Goal: Task Accomplishment & Management: Manage account settings

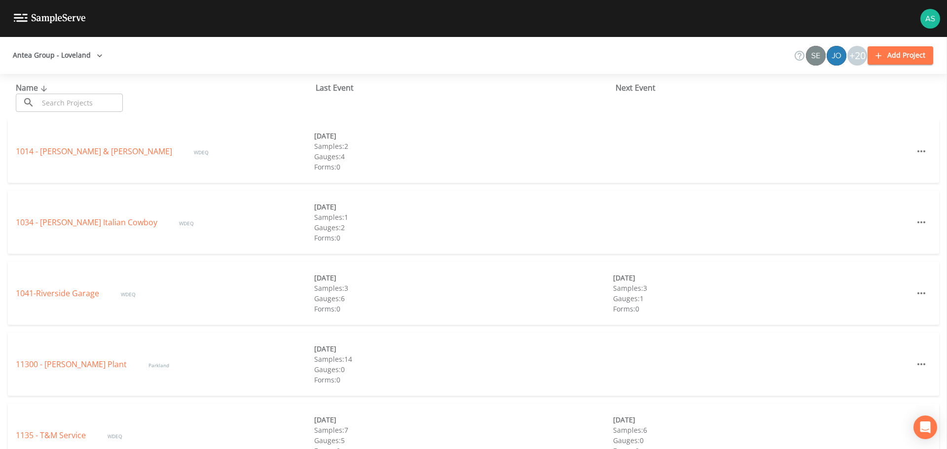
click at [81, 101] on input "text" at bounding box center [80, 103] width 84 height 18
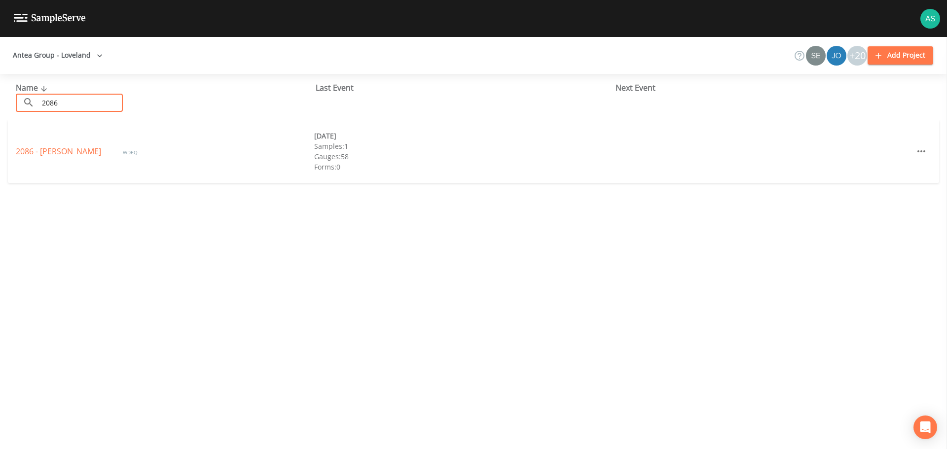
type input "2086"
click at [59, 159] on div "2086 - [PERSON_NAME] WDEQ [DATE] Samples: 1 Gauges: 58 Forms: 0" at bounding box center [473, 151] width 931 height 63
click at [65, 154] on link "2086 - [PERSON_NAME]" at bounding box center [59, 151] width 87 height 11
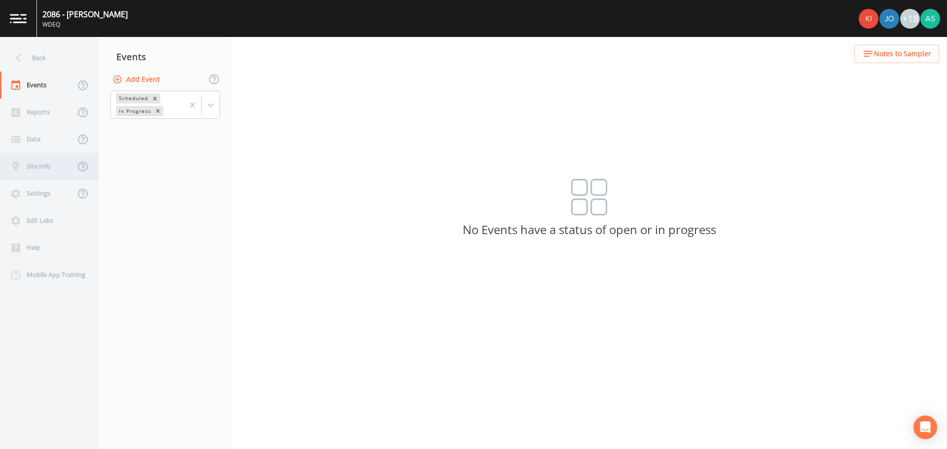
click at [42, 166] on div "Site Info" at bounding box center [37, 166] width 75 height 27
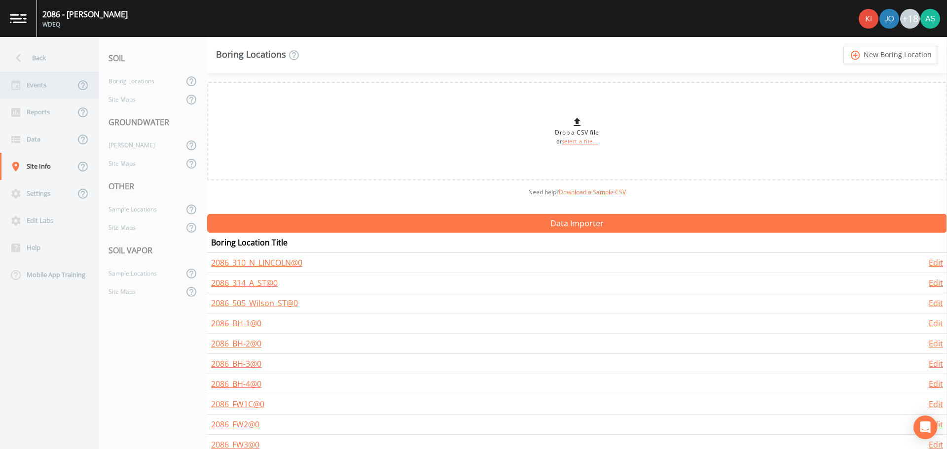
click at [43, 94] on div "Events" at bounding box center [37, 84] width 75 height 27
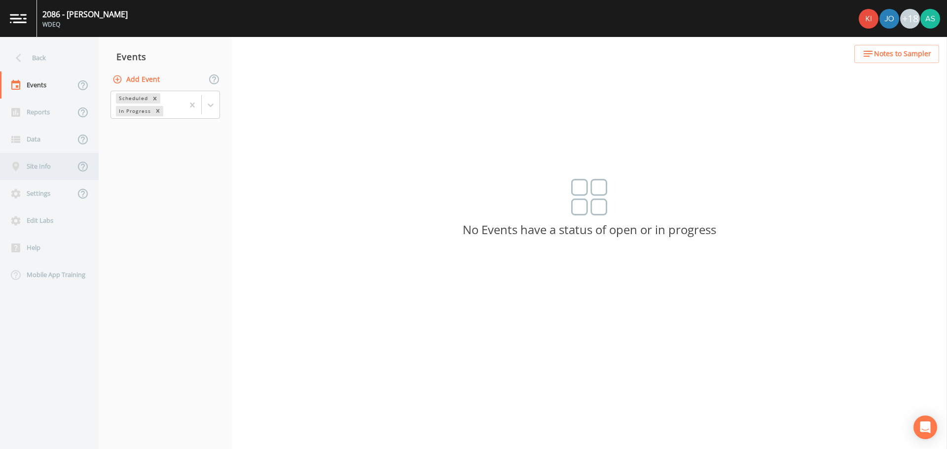
click at [48, 168] on div "Site Info" at bounding box center [37, 166] width 75 height 27
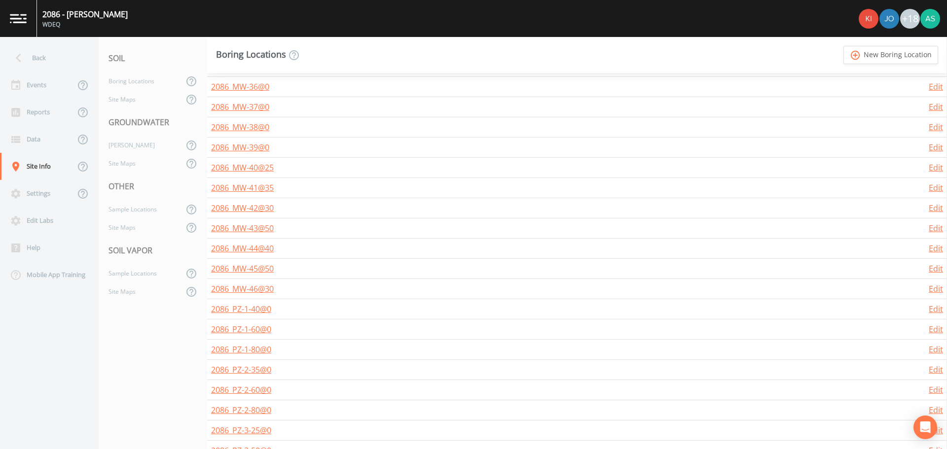
scroll to position [3008, 0]
click at [137, 146] on div "[PERSON_NAME]" at bounding box center [141, 145] width 85 height 18
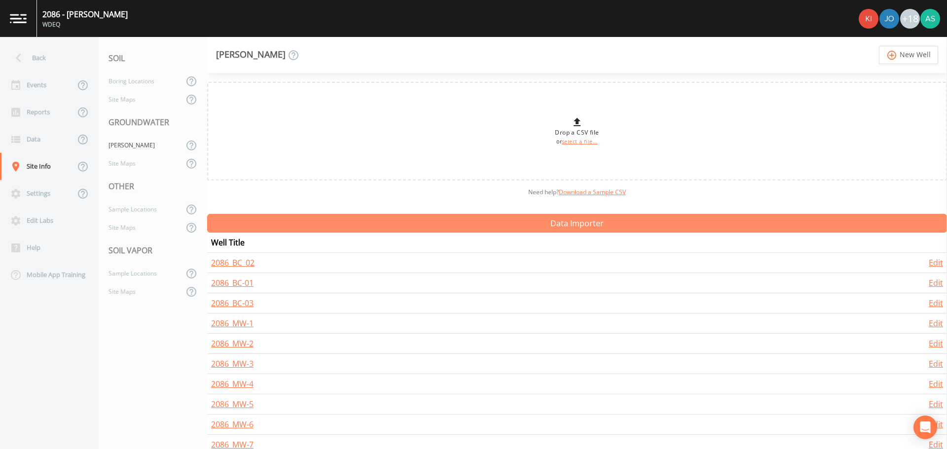
scroll to position [49, 0]
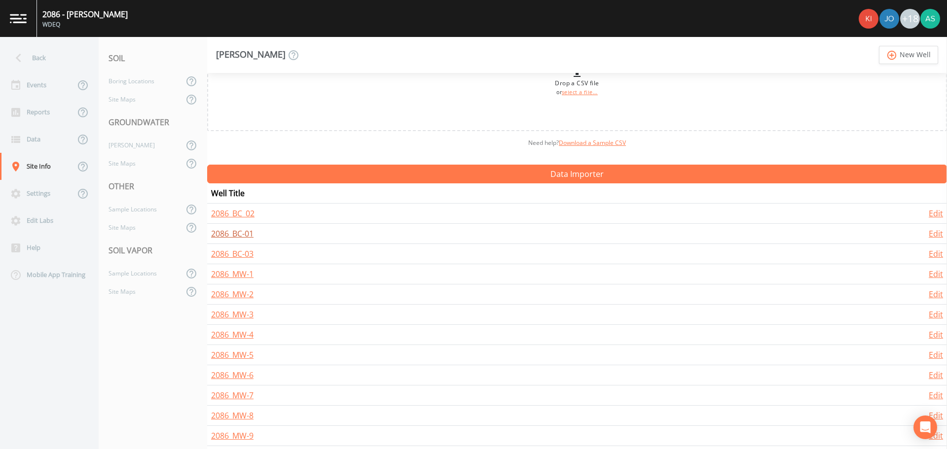
click at [245, 231] on link "2086_BC-01" at bounding box center [232, 233] width 42 height 11
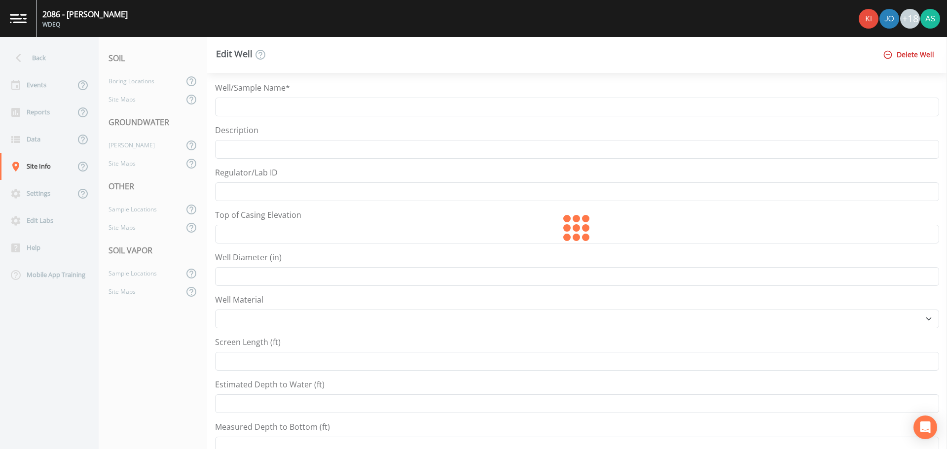
type input "2086_BC-01"
select select "PVC"
type input "5"
select select "Place in container"
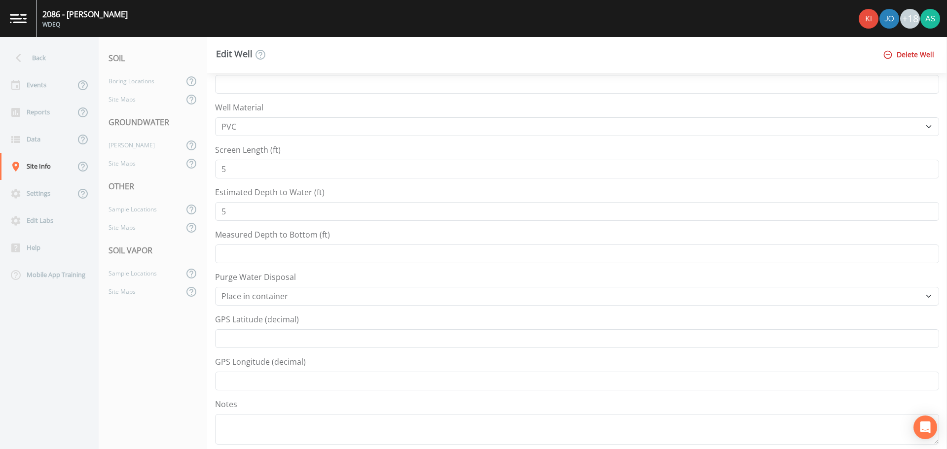
scroll to position [247, 0]
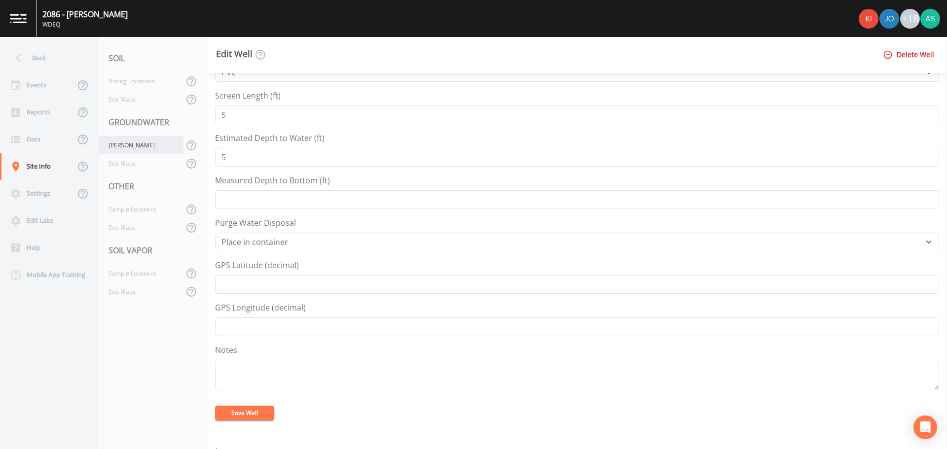
click at [140, 150] on div "[PERSON_NAME]" at bounding box center [141, 145] width 85 height 18
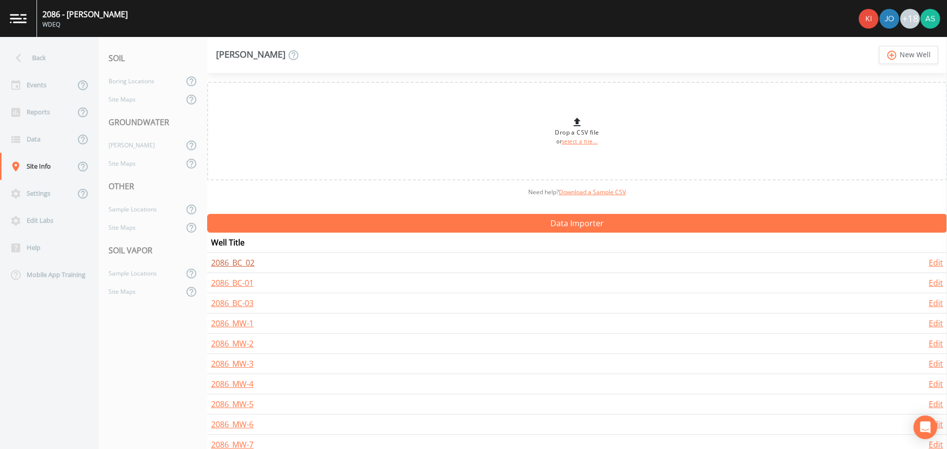
click at [236, 263] on link "2086_BC_02" at bounding box center [232, 262] width 43 height 11
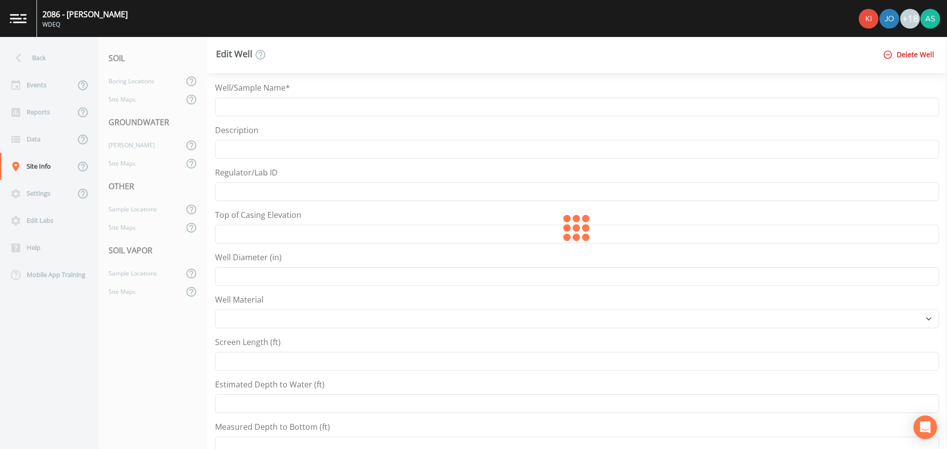
type input "2086_BC_02"
select select "PVC"
type input "5"
select select "Place in container"
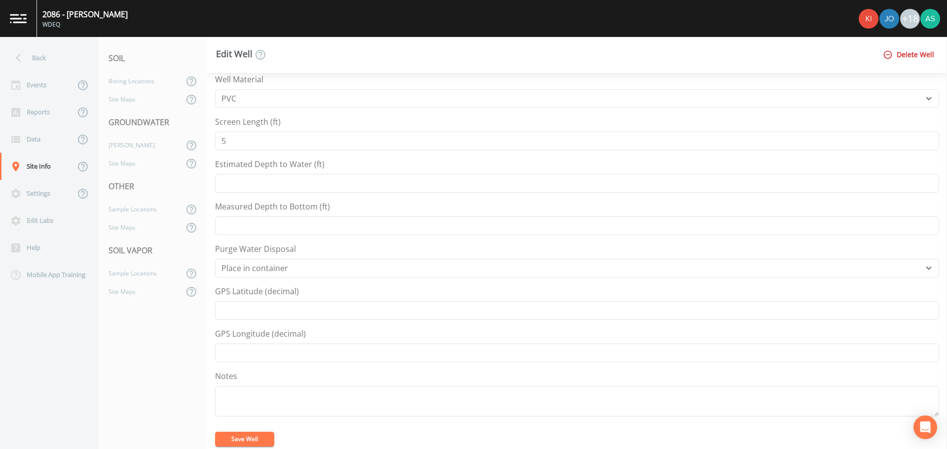
scroll to position [247, 0]
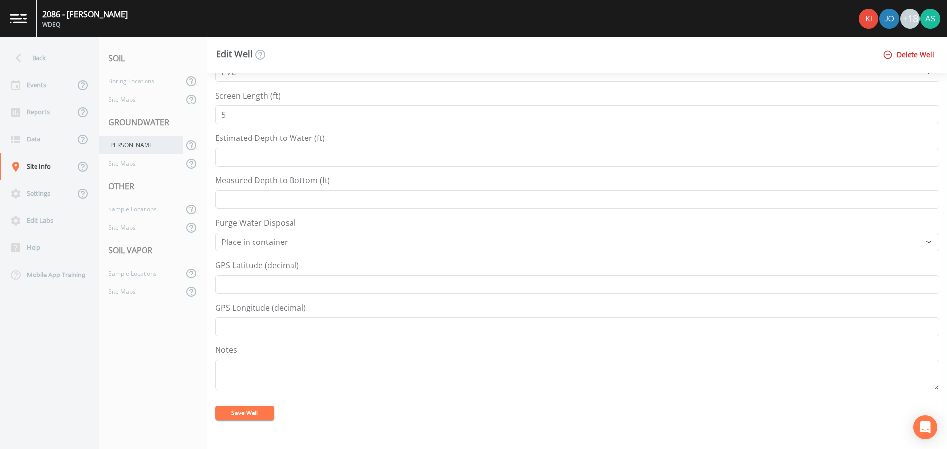
click at [129, 148] on div "[PERSON_NAME]" at bounding box center [141, 145] width 85 height 18
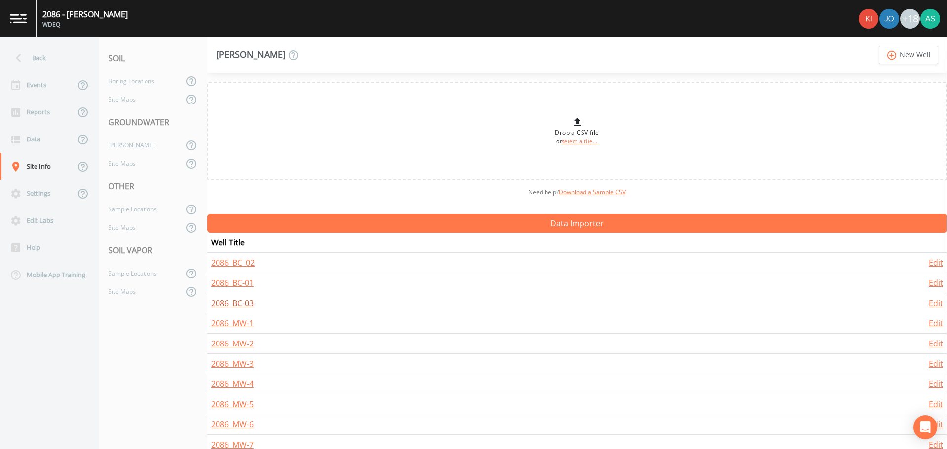
click at [247, 301] on link "2086_BC-03" at bounding box center [232, 303] width 42 height 11
select select "PVC"
select select "Place in container"
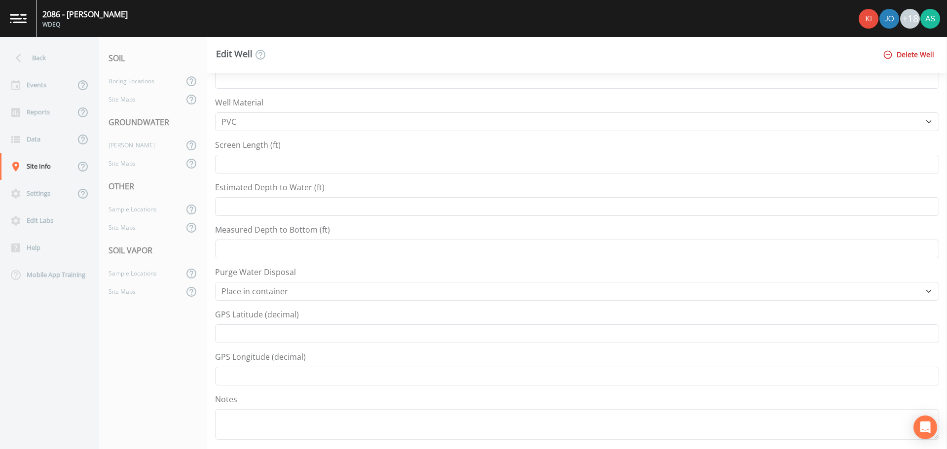
scroll to position [247, 0]
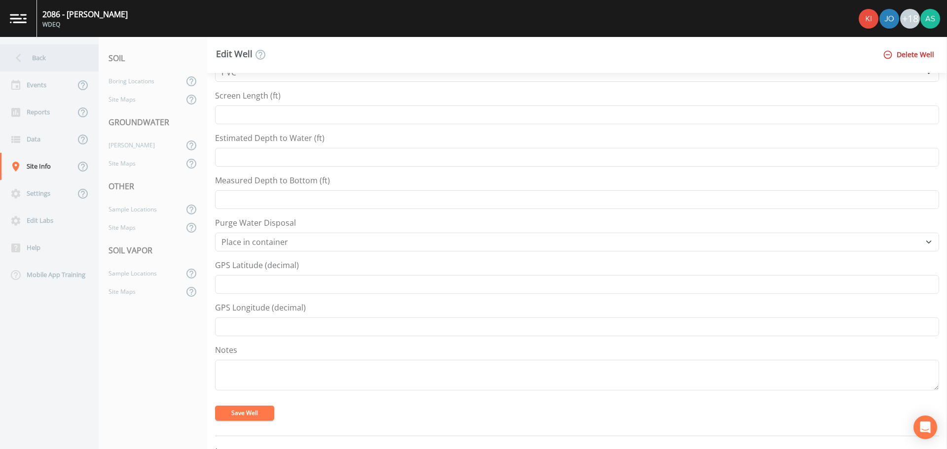
click at [41, 57] on div "Back" at bounding box center [44, 57] width 89 height 27
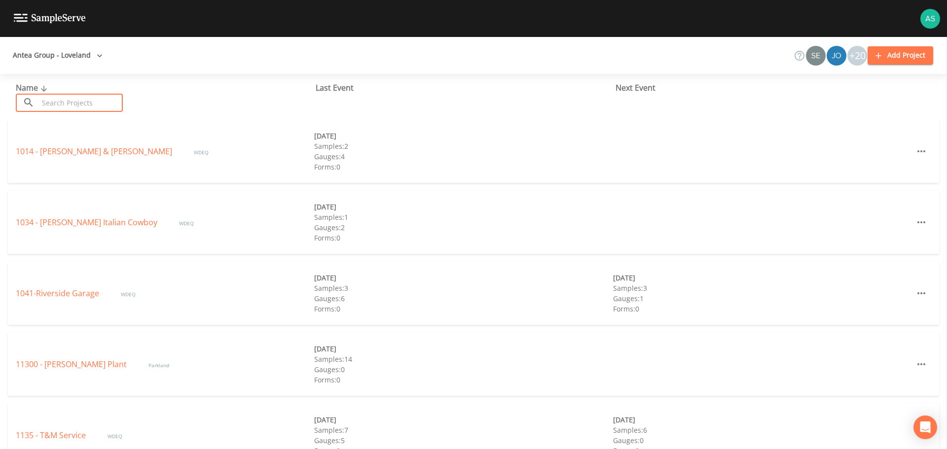
click at [73, 99] on input "text" at bounding box center [80, 103] width 84 height 18
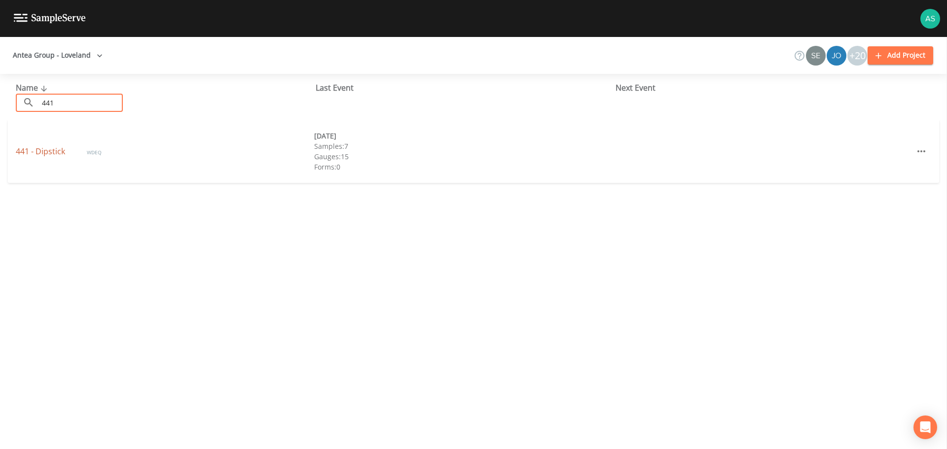
type input "441"
click at [59, 152] on link "441 - Dipstick" at bounding box center [41, 151] width 51 height 11
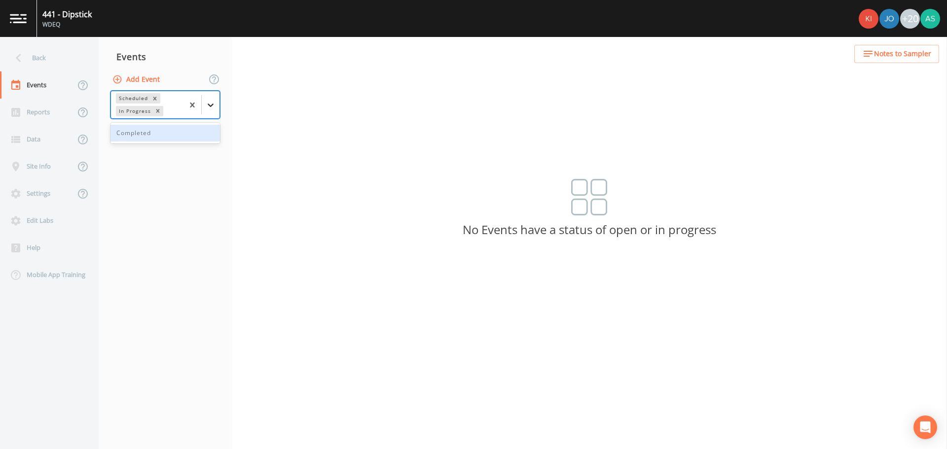
click at [208, 107] on icon at bounding box center [211, 105] width 10 height 10
click at [211, 105] on icon at bounding box center [211, 105] width 10 height 10
click at [42, 58] on div "Back" at bounding box center [44, 57] width 89 height 27
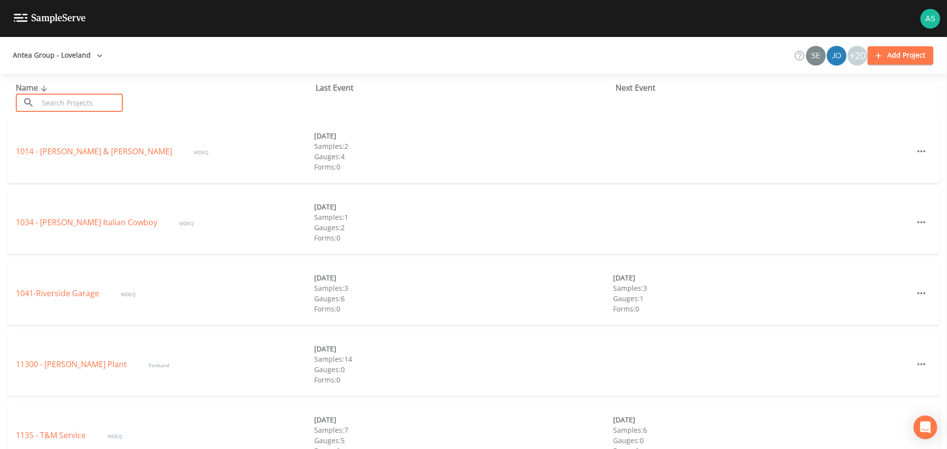
click at [75, 101] on input "text" at bounding box center [80, 103] width 84 height 18
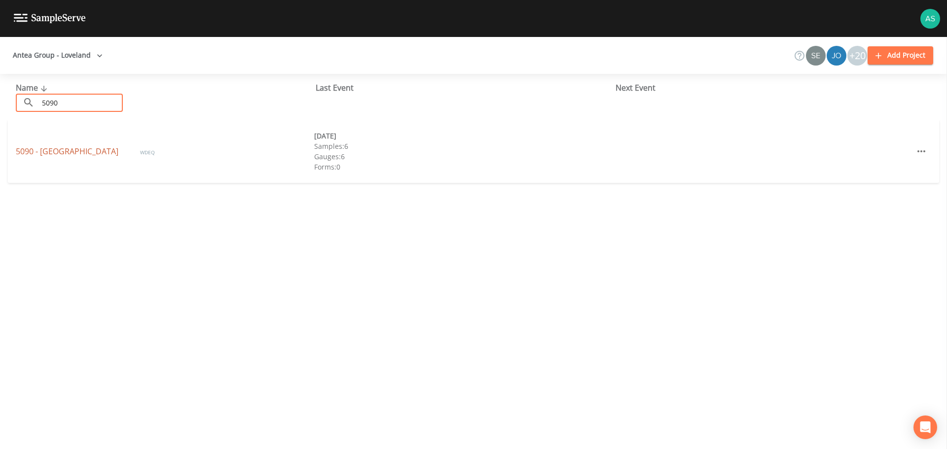
type input "5090"
click at [58, 151] on link "5090 - [GEOGRAPHIC_DATA]" at bounding box center [68, 151] width 105 height 11
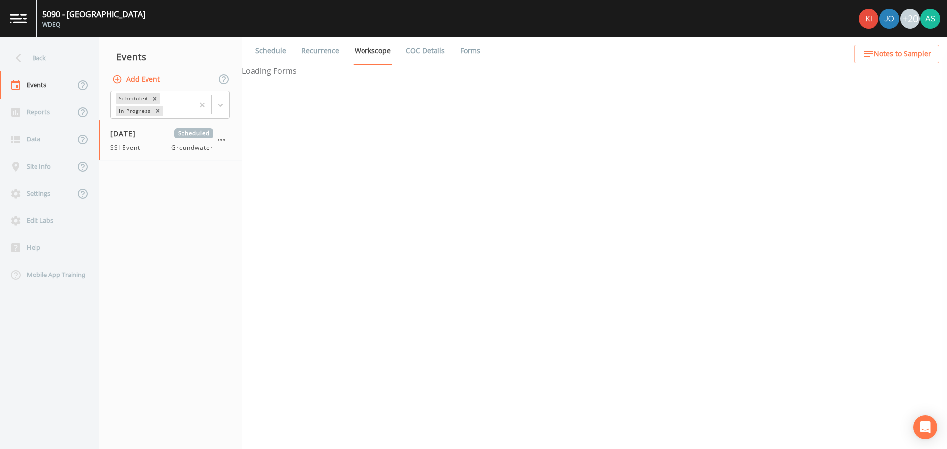
select select "0b1af911-289b-4d7b-9fdf-156f6d27a2cf"
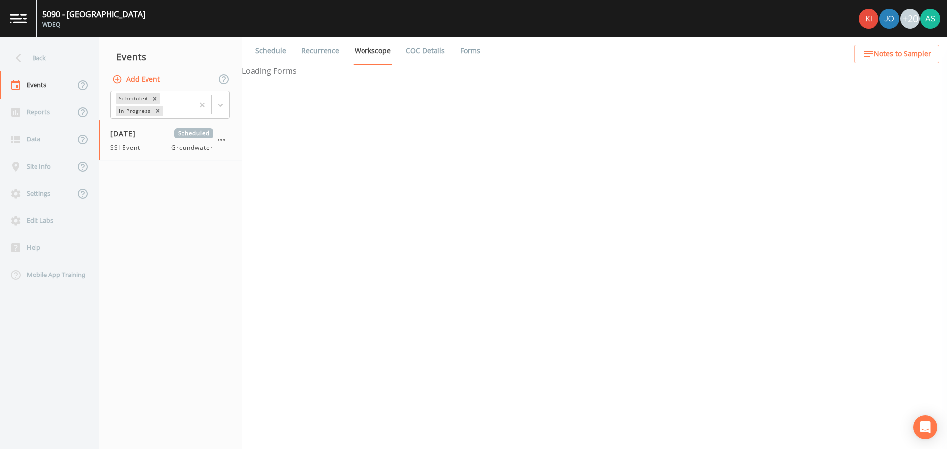
select select "0b1af911-289b-4d7b-9fdf-156f6d27a2cf"
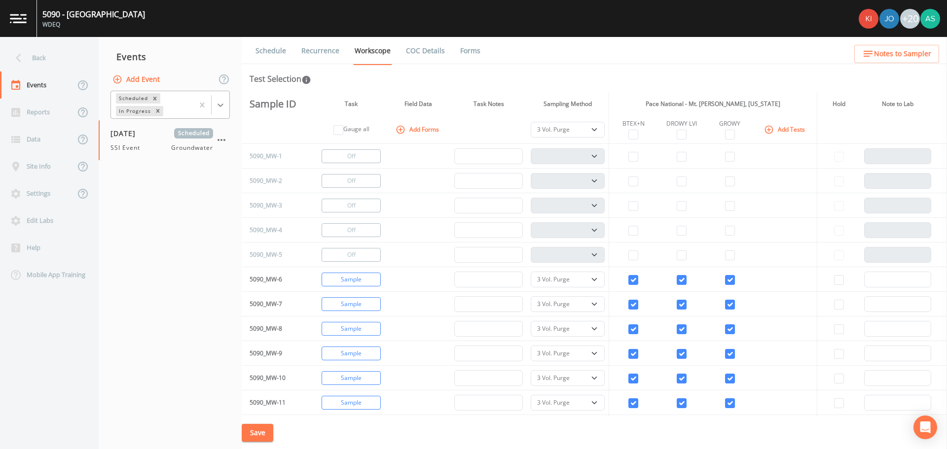
click at [222, 107] on icon at bounding box center [220, 105] width 10 height 10
click at [185, 137] on div "Completed" at bounding box center [169, 133] width 119 height 17
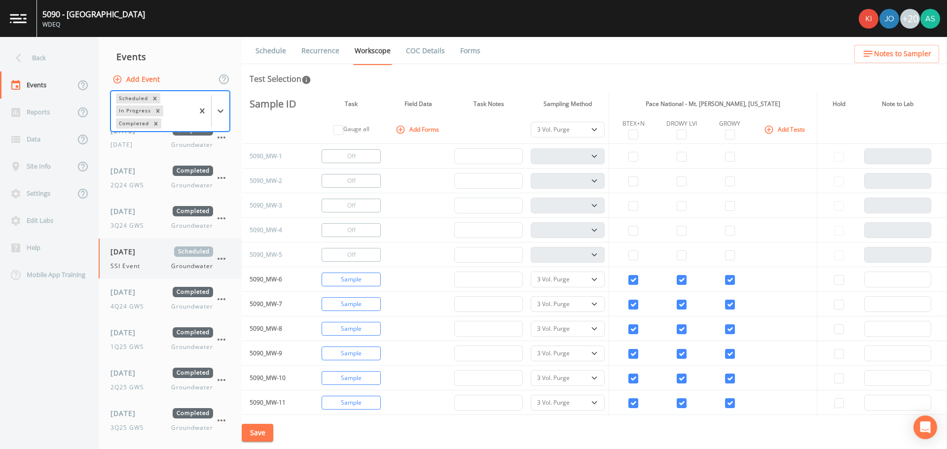
scroll to position [91, 0]
click at [221, 417] on icon "button" at bounding box center [221, 419] width 12 height 12
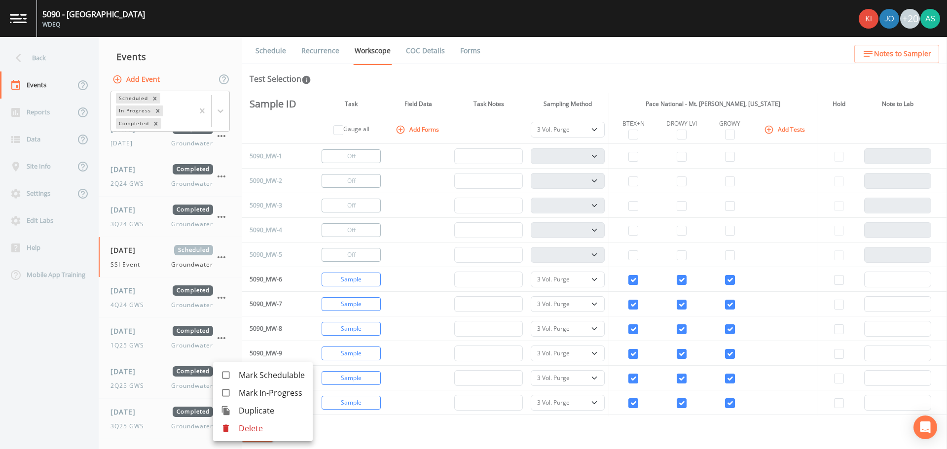
click at [245, 414] on span "Duplicate" at bounding box center [272, 411] width 66 height 12
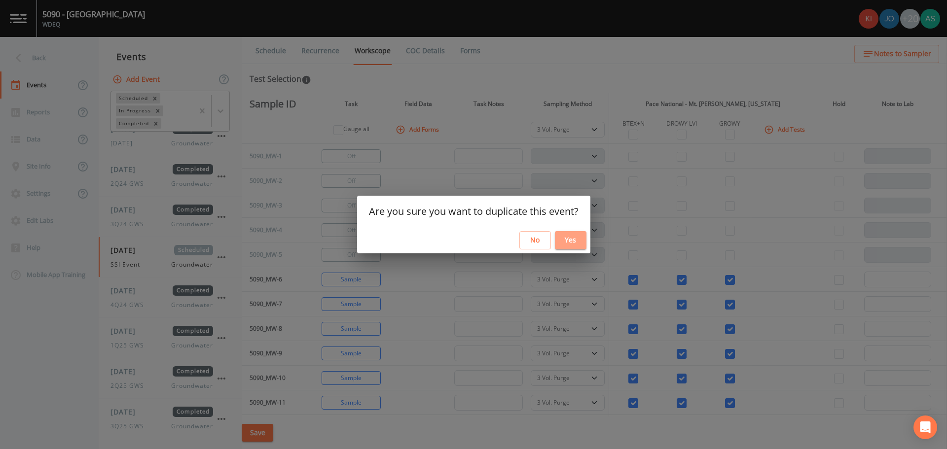
click at [575, 241] on button "Yes" at bounding box center [571, 240] width 32 height 18
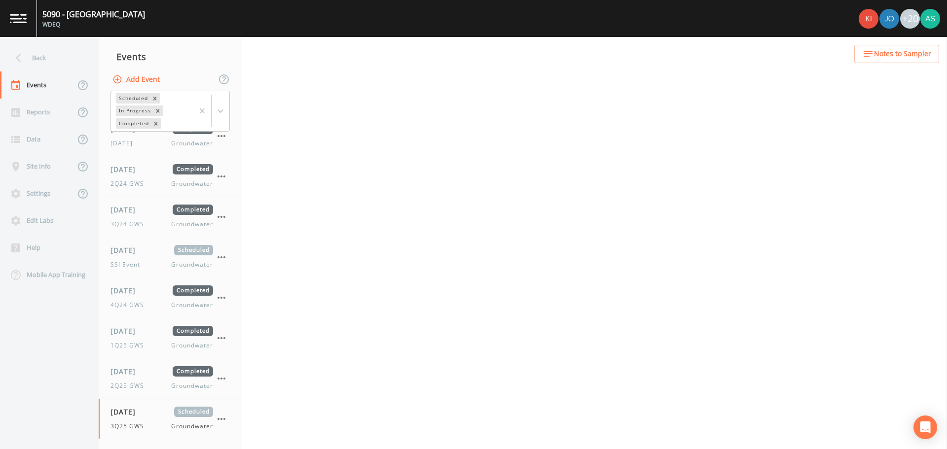
select select "0b1af911-289b-4d7b-9fdf-156f6d27a2cf"
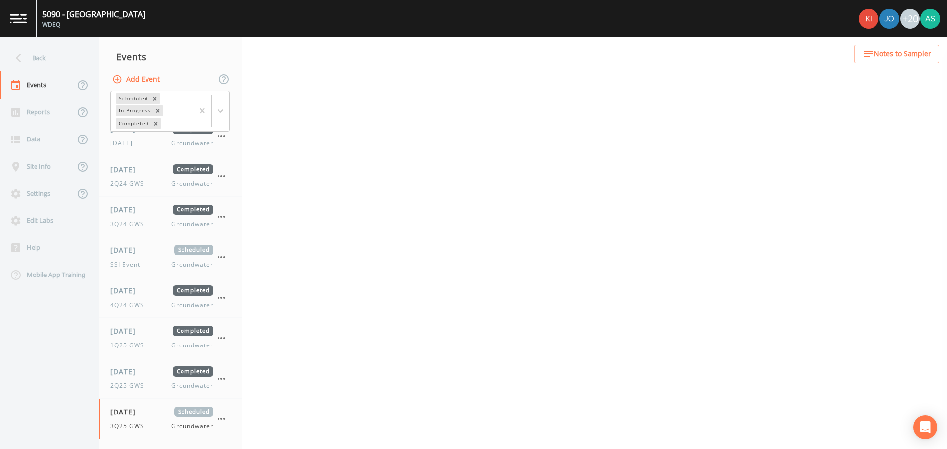
select select "0b1af911-289b-4d7b-9fdf-156f6d27a2cf"
select select "18ef25e8-12c3-43c1-8a09-88bdcb16ca5b"
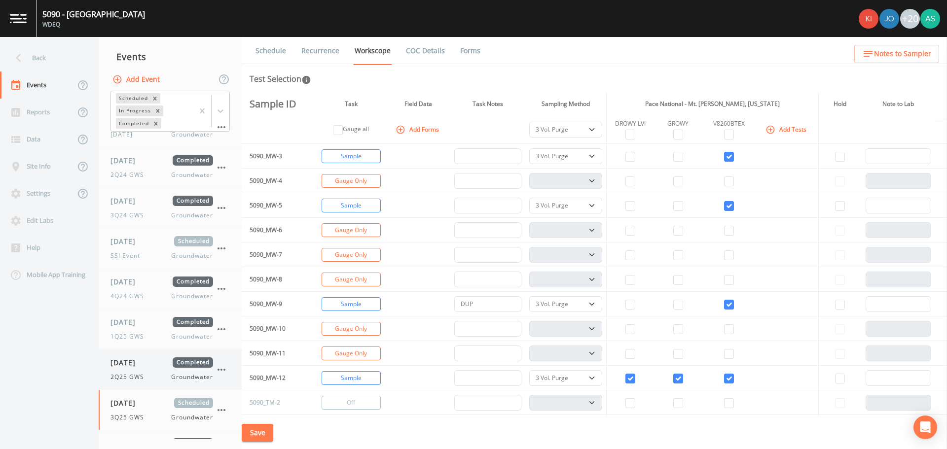
scroll to position [82, 0]
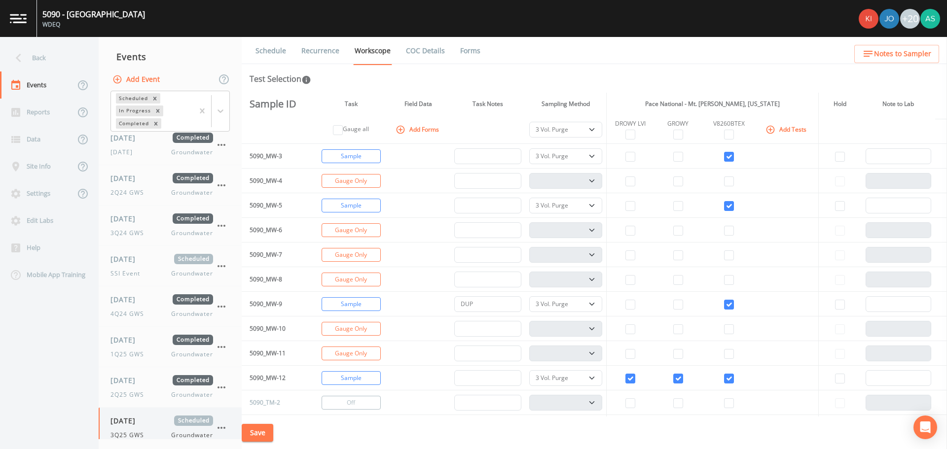
click at [153, 426] on div "[DATE] Scheduled 3Q25 GWS Groundwater" at bounding box center [161, 428] width 103 height 24
select select "0b1af911-289b-4d7b-9fdf-156f6d27a2cf"
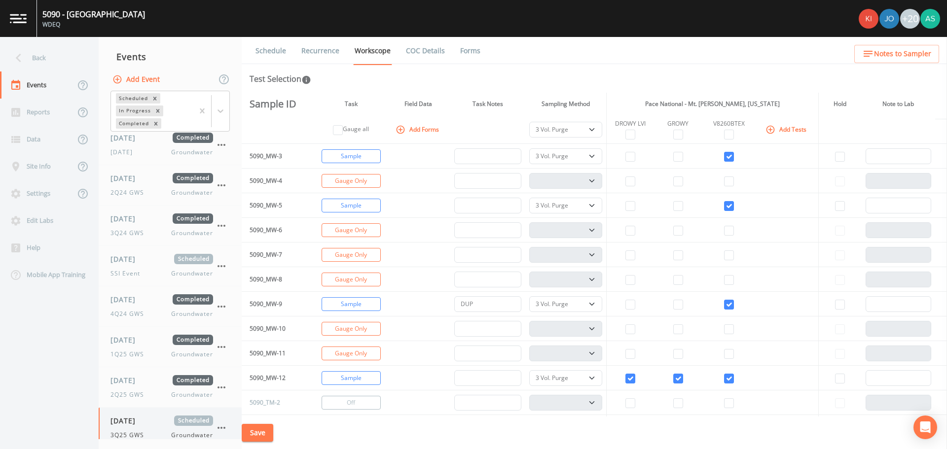
select select "0b1af911-289b-4d7b-9fdf-156f6d27a2cf"
select select "18ef25e8-12c3-43c1-8a09-88bdcb16ca5b"
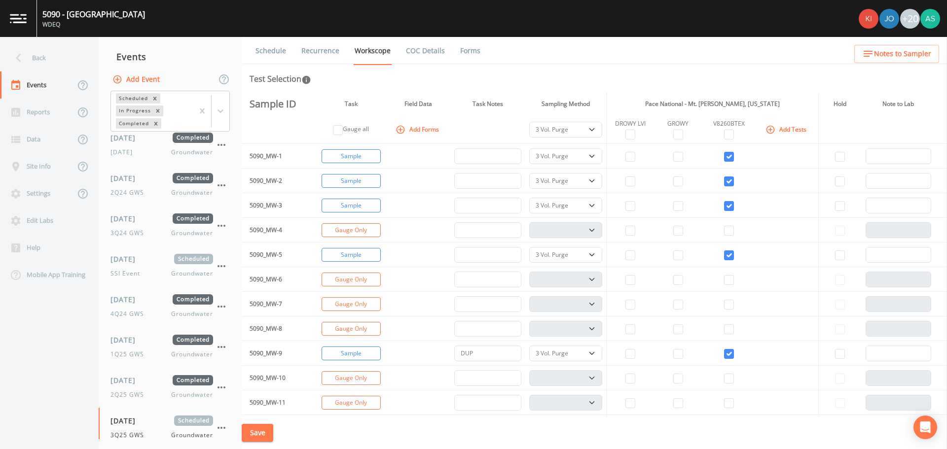
click at [270, 57] on link "Schedule" at bounding box center [271, 51] width 34 height 28
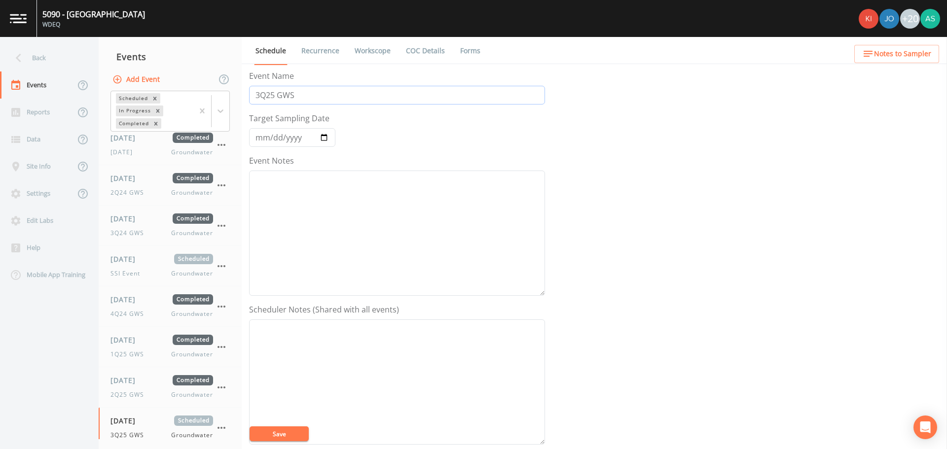
click at [262, 97] on input "3Q25 GWS" at bounding box center [397, 95] width 296 height 19
type input "4Q25 GWS"
click at [328, 138] on input "[DATE]" at bounding box center [292, 137] width 86 height 19
type input "[DATE]"
click at [290, 433] on button "Save" at bounding box center [278, 433] width 59 height 15
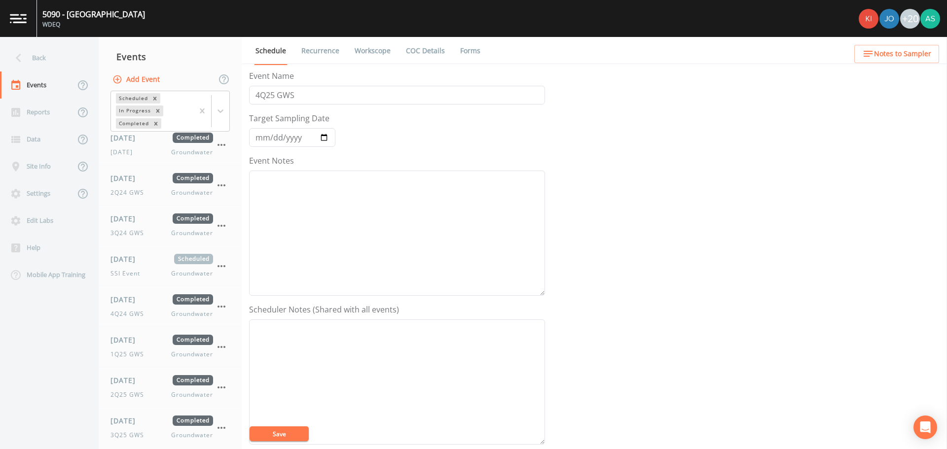
click at [372, 54] on link "Workscope" at bounding box center [372, 51] width 39 height 28
select select "0b1af911-289b-4d7b-9fdf-156f6d27a2cf"
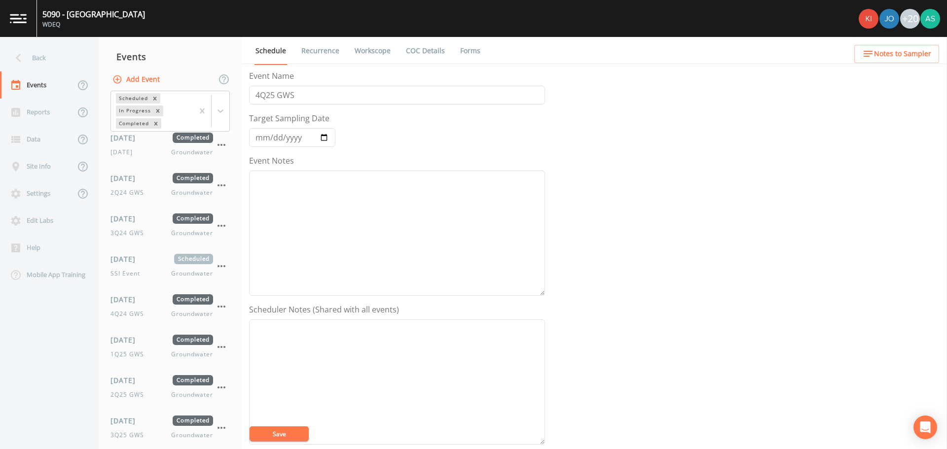
select select "0b1af911-289b-4d7b-9fdf-156f6d27a2cf"
select select "18ef25e8-12c3-43c1-8a09-88bdcb16ca5b"
